Goal: Complete application form

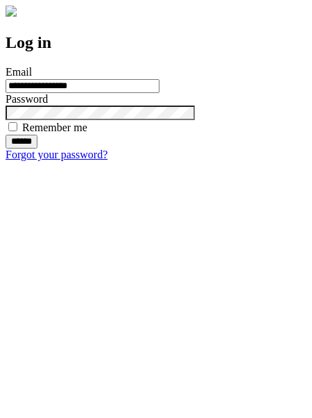
type input "**********"
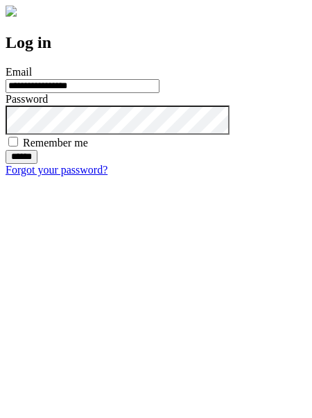
click at [37, 164] on input "******" at bounding box center [22, 157] width 32 height 14
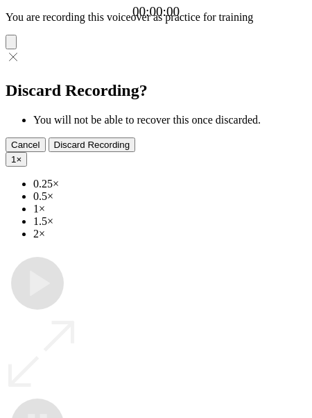
type input "**********"
